Goal: Transaction & Acquisition: Obtain resource

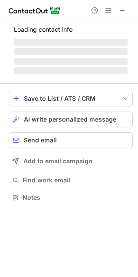
scroll to position [211, 138]
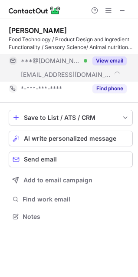
click at [109, 60] on button "View email" at bounding box center [110, 61] width 34 height 9
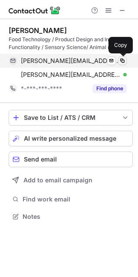
click at [122, 59] on span at bounding box center [122, 60] width 7 height 7
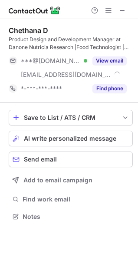
scroll to position [211, 138]
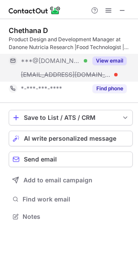
click at [118, 59] on button "View email" at bounding box center [110, 61] width 34 height 9
